Goal: Transaction & Acquisition: Purchase product/service

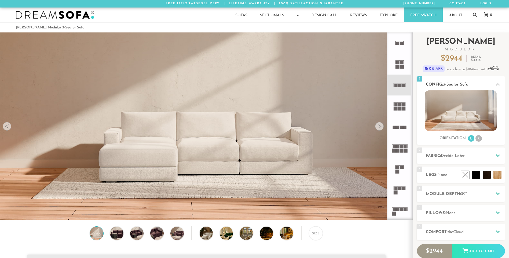
click at [477, 138] on li "R" at bounding box center [479, 138] width 6 height 6
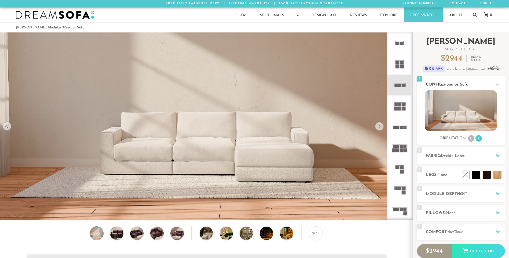
click at [470, 139] on li "L" at bounding box center [471, 138] width 6 height 6
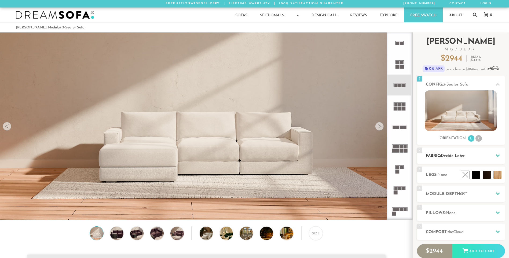
click at [445, 156] on span "Decide Later" at bounding box center [453, 156] width 24 height 4
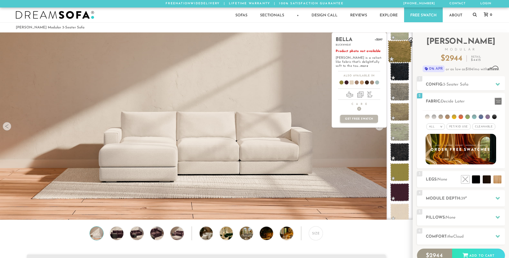
scroll to position [166, 0]
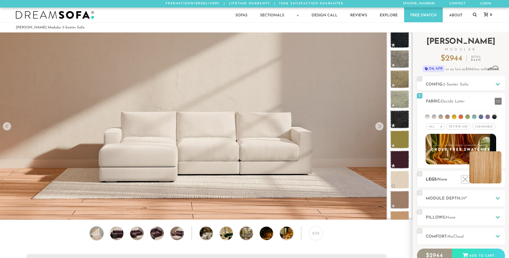
click at [497, 178] on li at bounding box center [486, 167] width 32 height 32
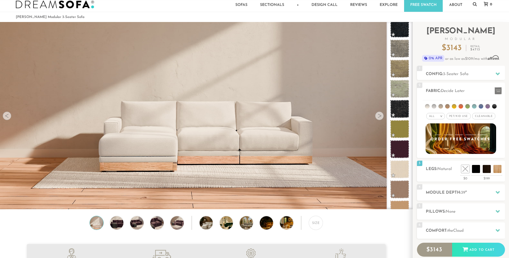
scroll to position [6, 0]
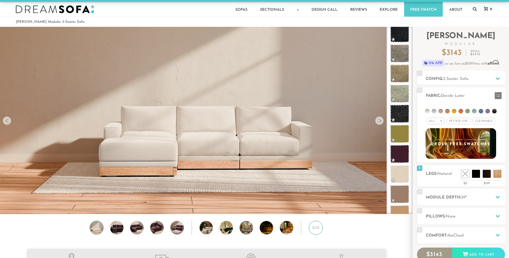
click at [309, 227] on div "Size" at bounding box center [316, 228] width 14 height 14
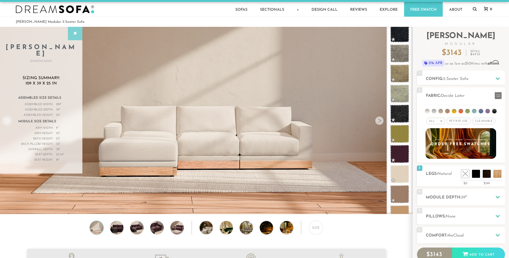
click at [72, 29] on div at bounding box center [75, 33] width 14 height 13
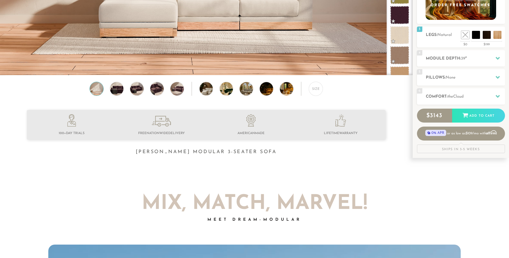
scroll to position [175, 0]
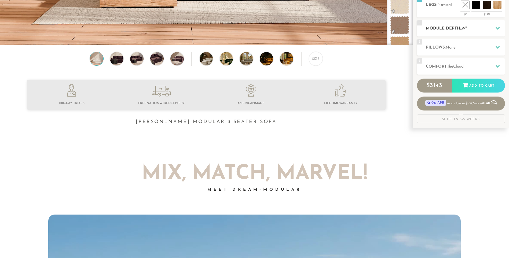
click at [468, 25] on div "4 Module Depth: 39 "" at bounding box center [461, 28] width 88 height 16
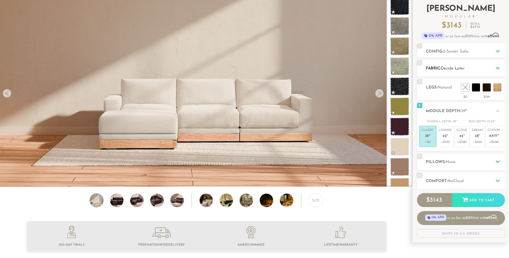
scroll to position [14, 0]
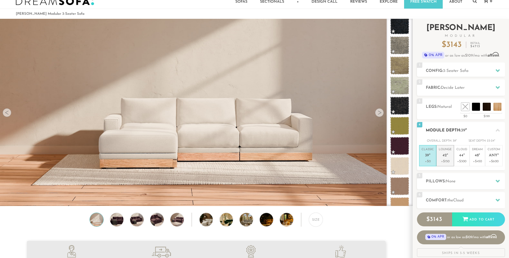
click at [449, 161] on p "+$150" at bounding box center [445, 161] width 13 height 5
click at [458, 158] on p "Cloud 44 "" at bounding box center [462, 154] width 11 height 12
click at [424, 154] on p "Classic 39 "" at bounding box center [428, 154] width 12 height 12
click at [448, 182] on span "None" at bounding box center [451, 182] width 10 height 4
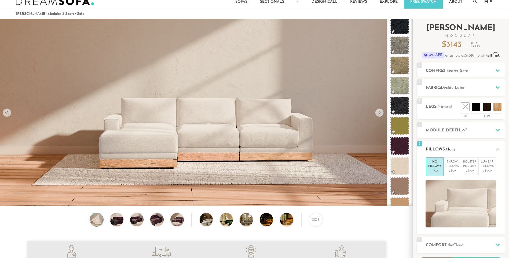
click at [462, 152] on h2 "Pillows: None" at bounding box center [465, 150] width 79 height 6
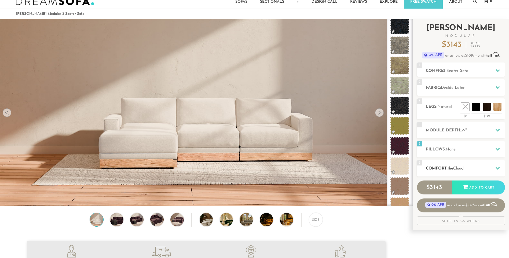
click at [474, 170] on h2 "Comfort: the Cloud" at bounding box center [465, 169] width 79 height 6
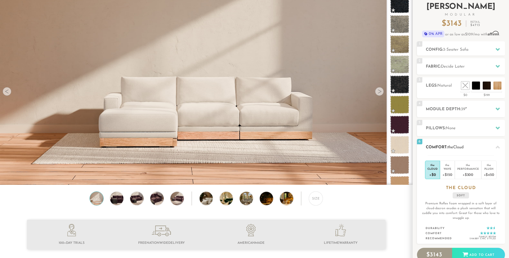
scroll to position [41, 0]
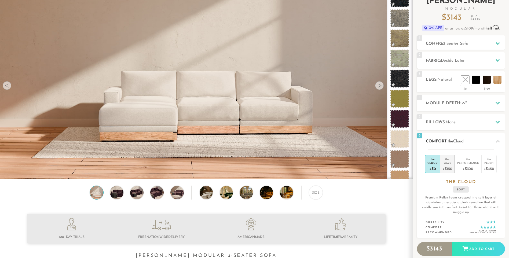
click at [447, 167] on div "+$150" at bounding box center [448, 169] width 10 height 8
click at [428, 163] on div "Cloud" at bounding box center [433, 163] width 10 height 4
click at [447, 163] on div "Wave" at bounding box center [448, 163] width 10 height 4
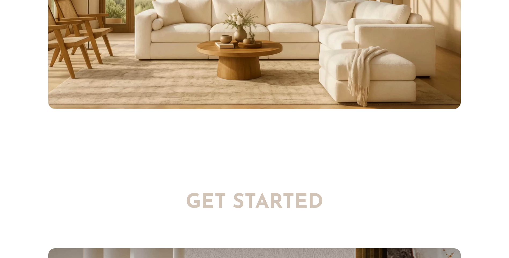
scroll to position [1032, 0]
